Goal: Information Seeking & Learning: Understand process/instructions

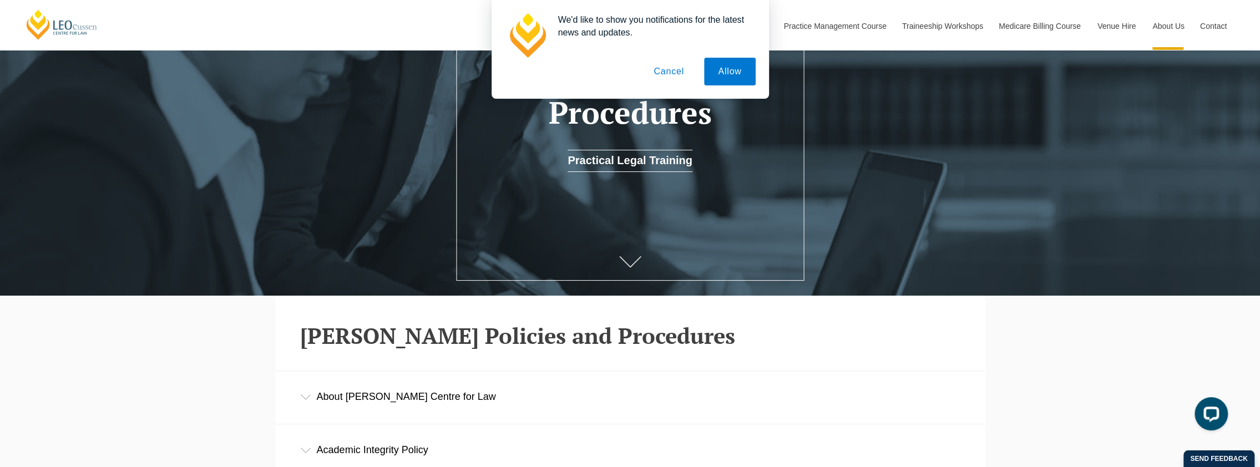
click at [675, 71] on button "Cancel" at bounding box center [669, 72] width 58 height 28
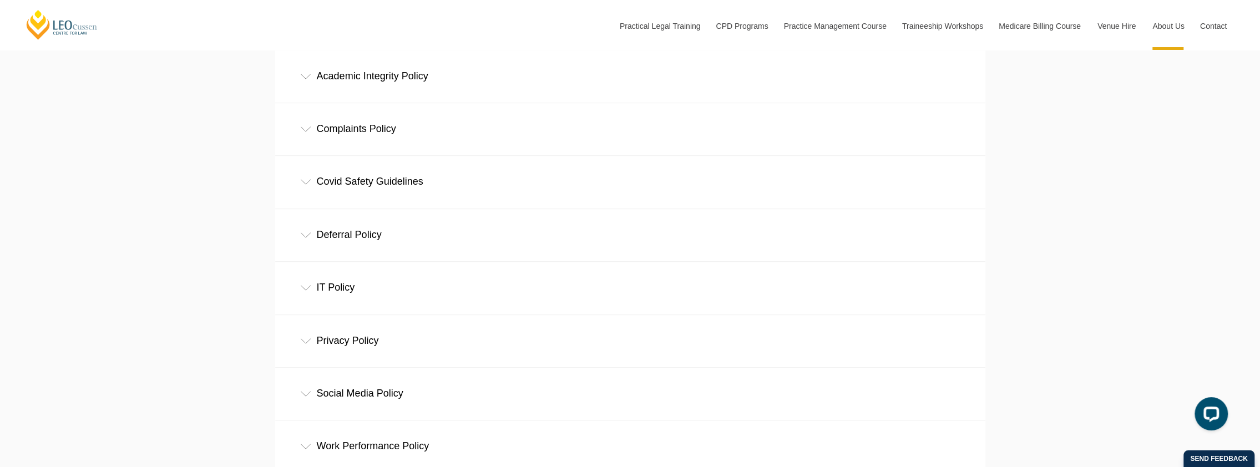
scroll to position [666, 0]
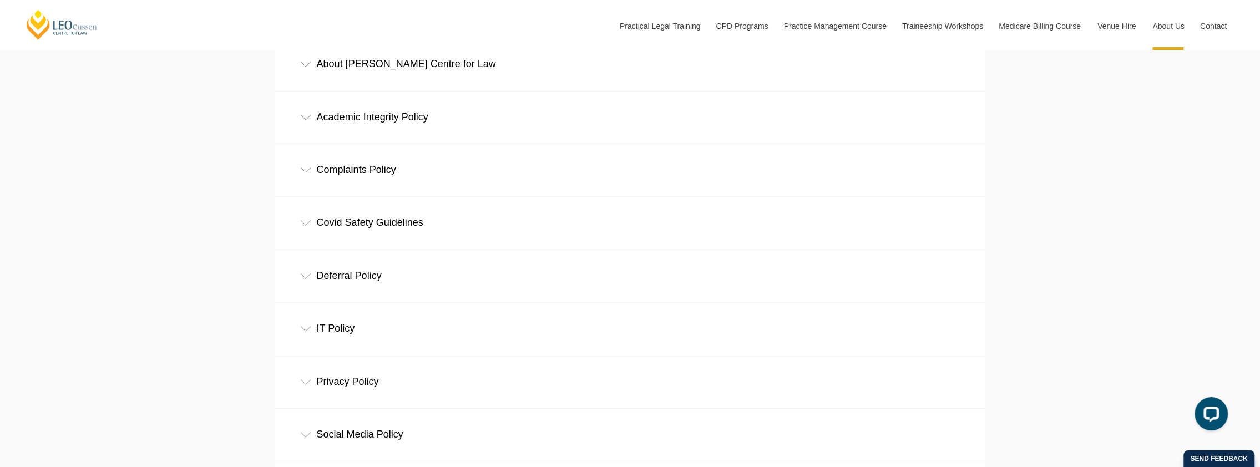
scroll to position [611, 0]
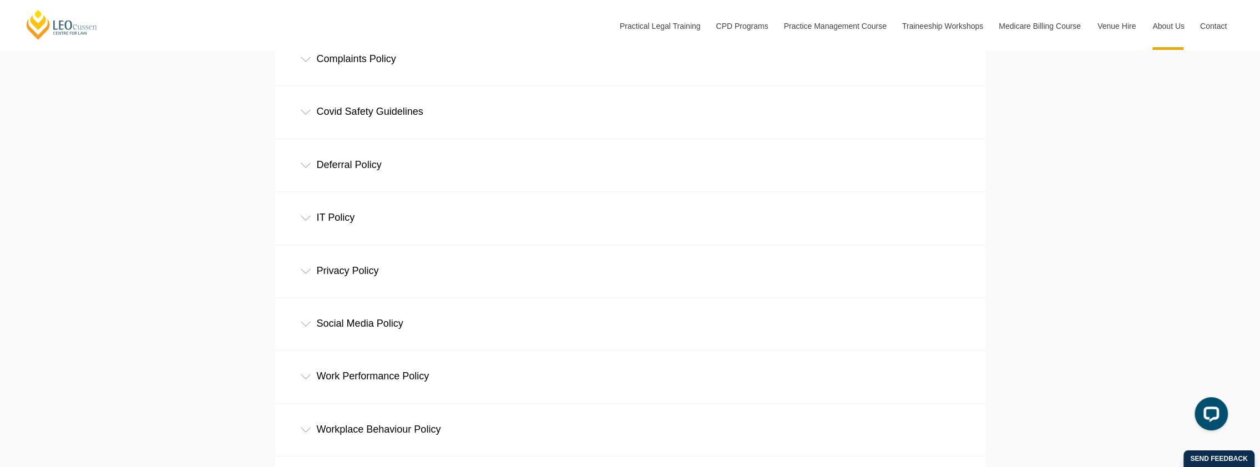
click at [345, 219] on div "IT Policy" at bounding box center [630, 218] width 710 height 52
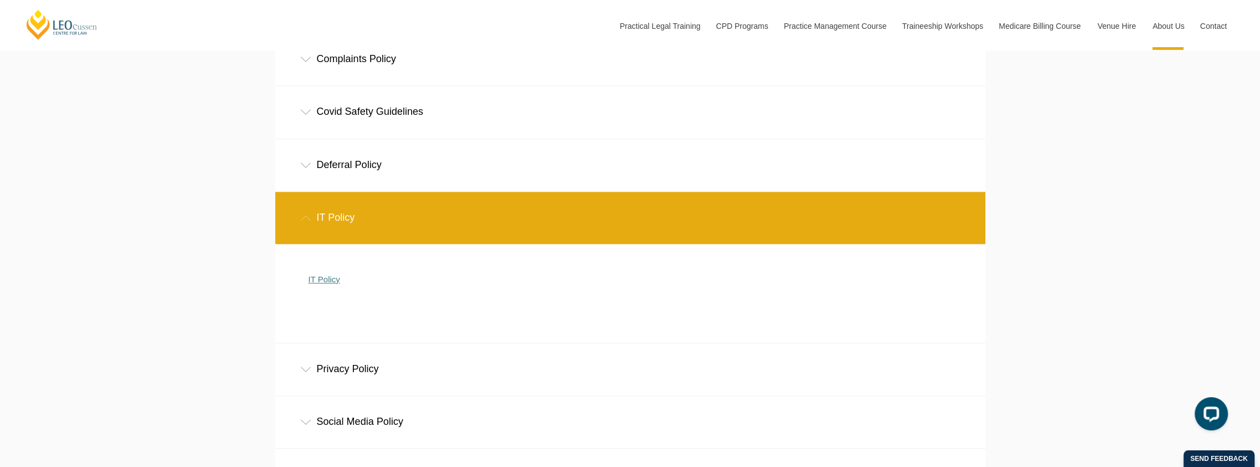
click at [326, 281] on link "IT Policy" at bounding box center [325, 279] width 32 height 9
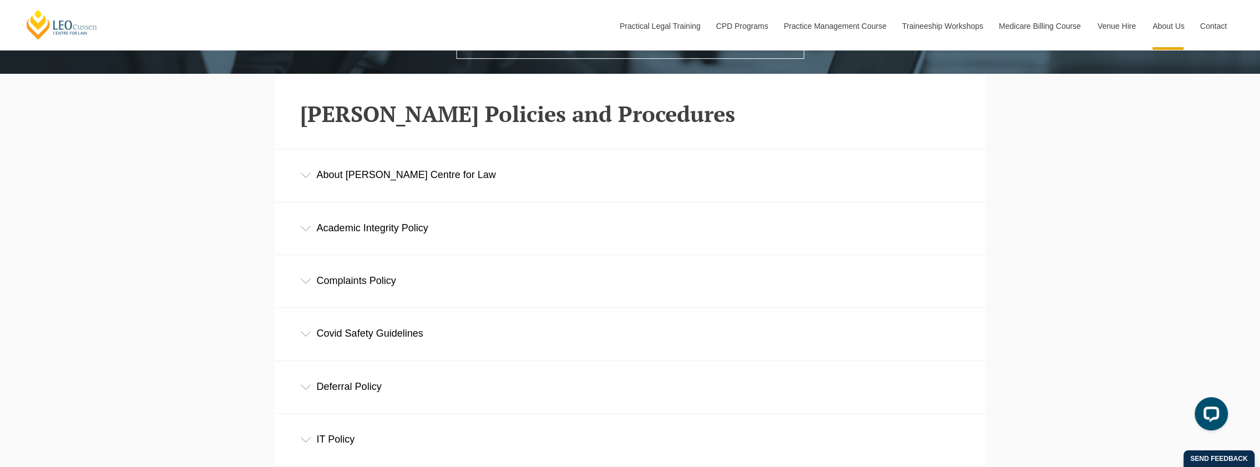
scroll to position [444, 0]
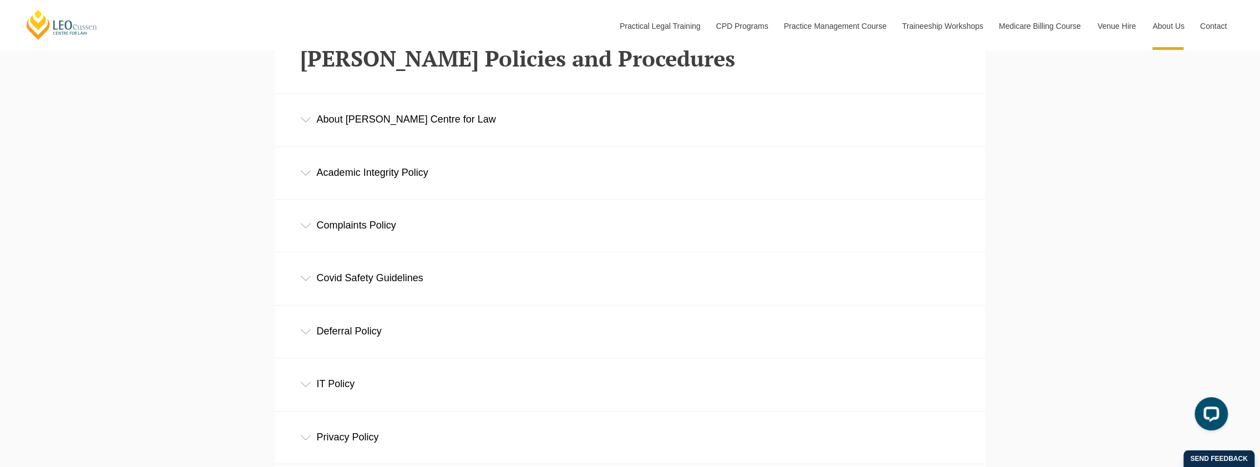
click at [343, 385] on div "IT Policy" at bounding box center [630, 385] width 710 height 52
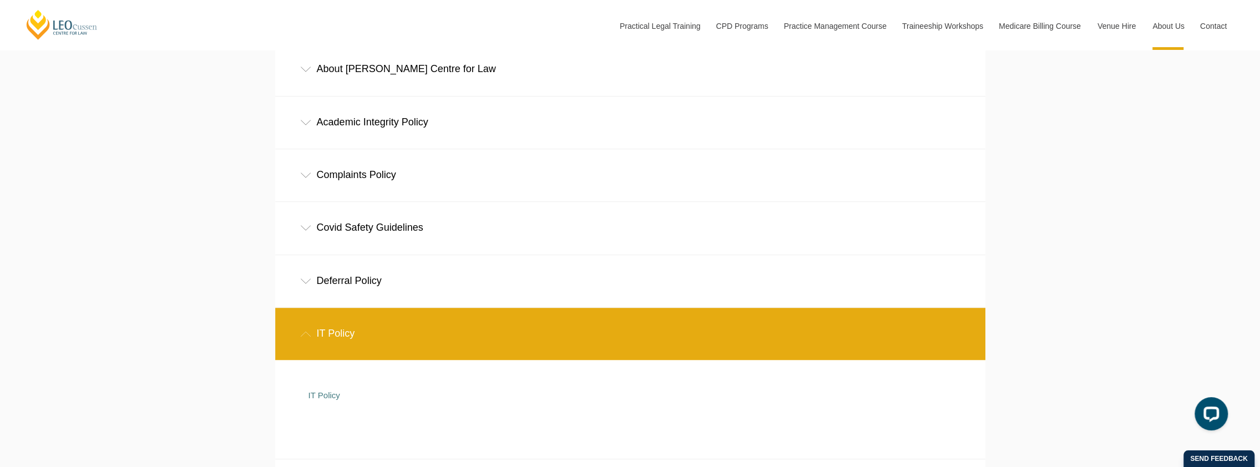
scroll to position [555, 0]
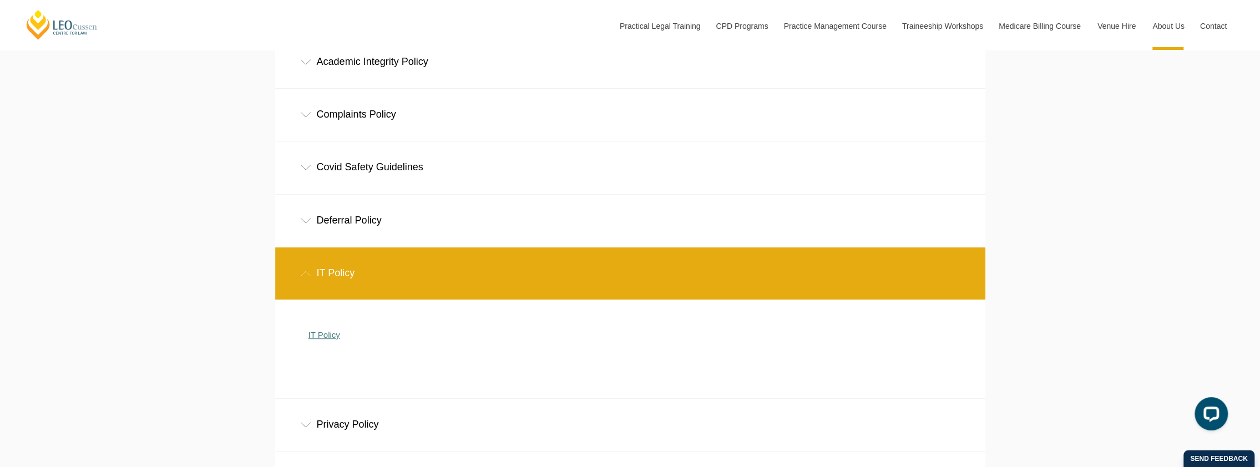
click at [322, 339] on link "IT Policy" at bounding box center [325, 334] width 32 height 9
